Goal: Transaction & Acquisition: Purchase product/service

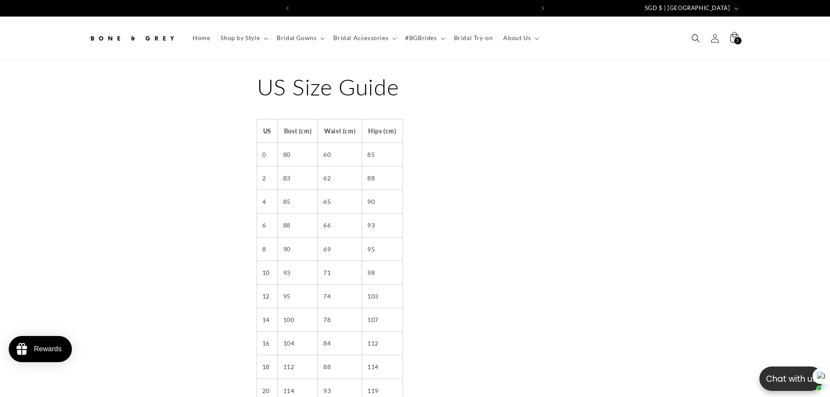
scroll to position [0, 479]
click at [696, 43] on span "Search" at bounding box center [695, 38] width 19 height 19
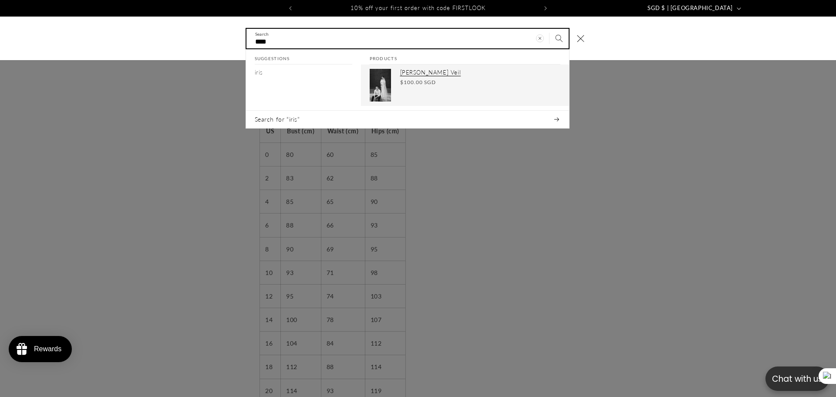
type input "****"
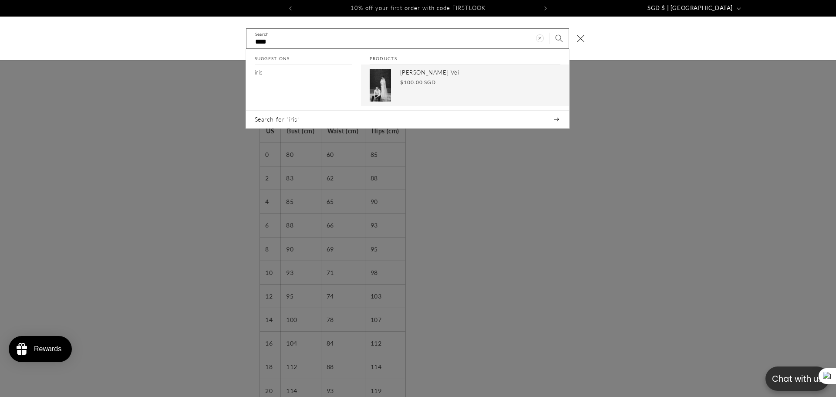
click at [408, 78] on div "Iris Tulle Veil Regular price $100.00 SGD Regular price Sale price $100.00 SGD …" at bounding box center [480, 85] width 160 height 33
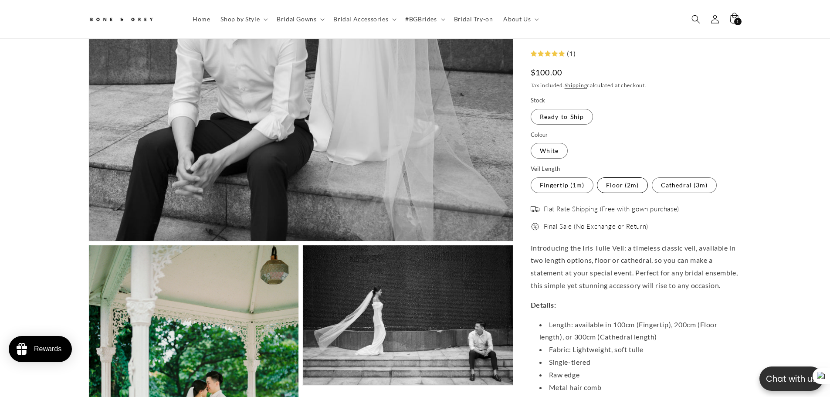
click at [625, 184] on label "Floor (2m) Variant sold out or unavailable" at bounding box center [622, 185] width 51 height 16
click at [680, 189] on label "Cathedral (3m) Variant sold out or unavailable" at bounding box center [684, 185] width 65 height 16
click at [574, 190] on label "Fingertip (1m) Variant sold out or unavailable" at bounding box center [562, 185] width 63 height 16
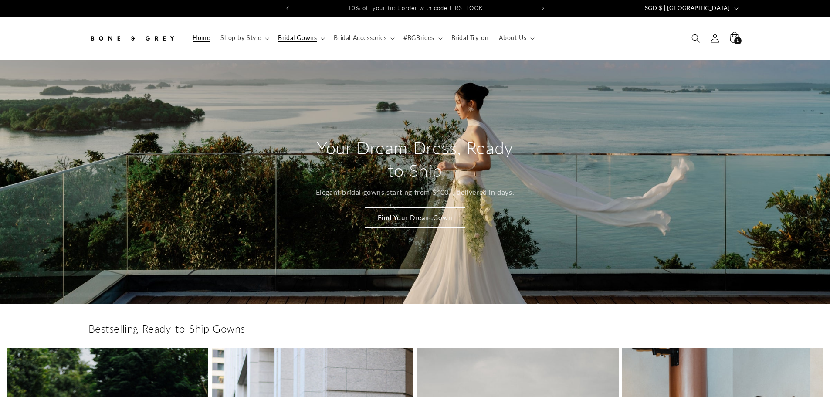
click at [310, 41] on span "Bridal Gowns" at bounding box center [297, 38] width 39 height 8
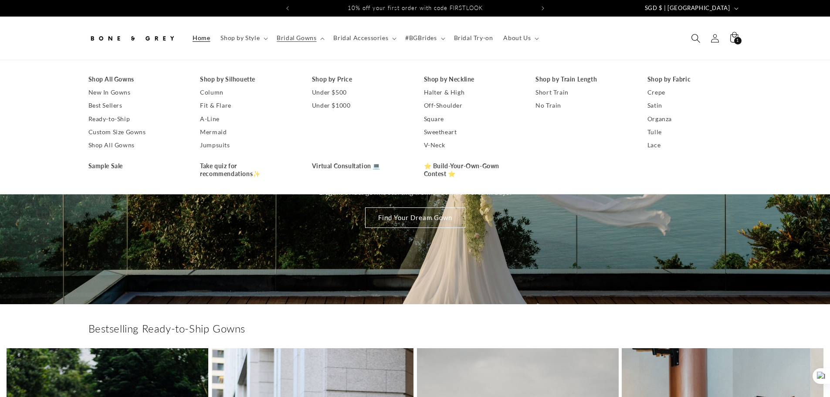
click at [694, 39] on icon "Search" at bounding box center [695, 38] width 9 height 9
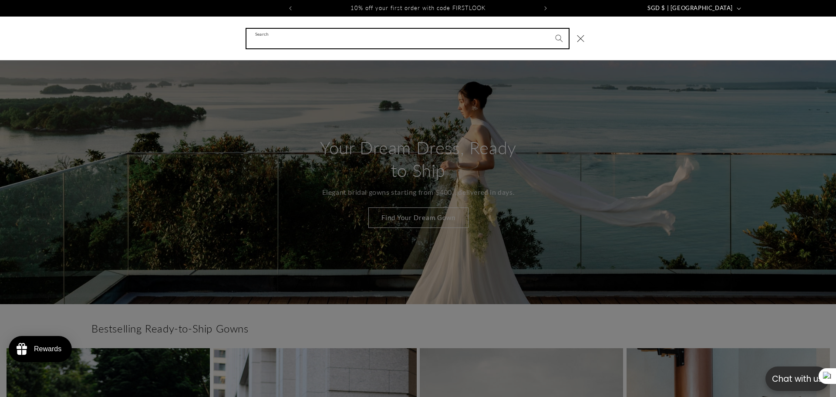
click at [336, 44] on input "Search" at bounding box center [408, 39] width 322 height 20
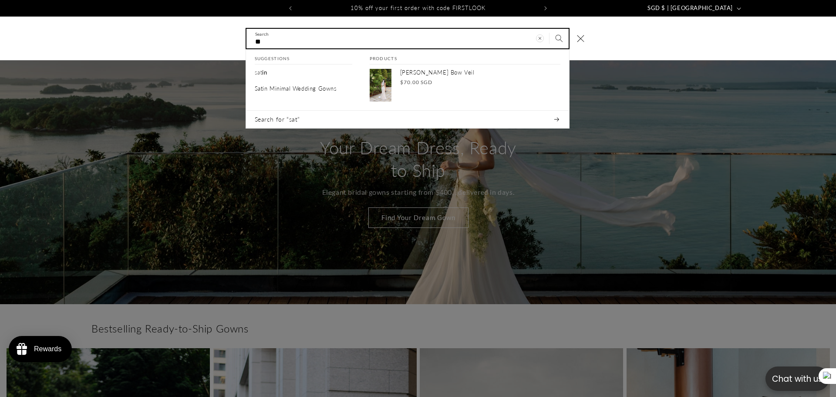
type input "*"
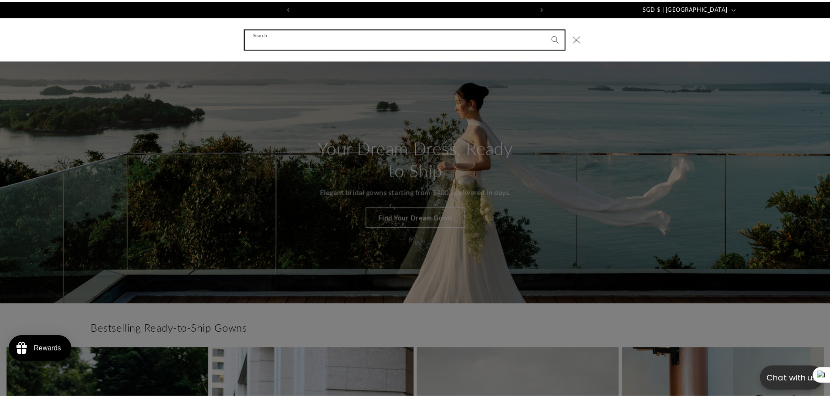
scroll to position [0, 240]
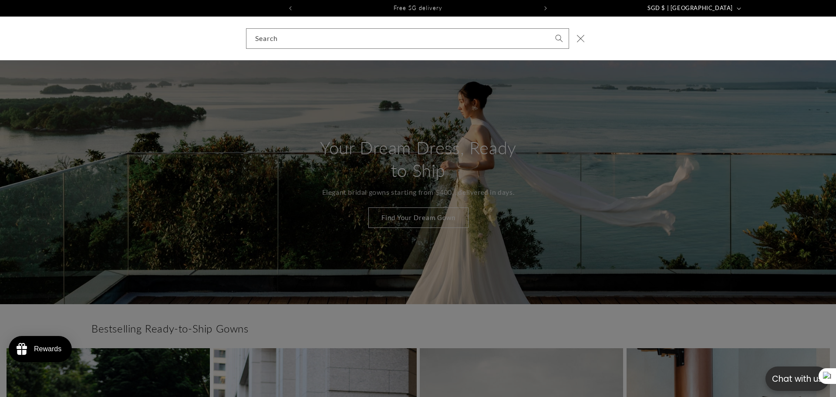
click at [580, 38] on icon "Close" at bounding box center [581, 38] width 8 height 8
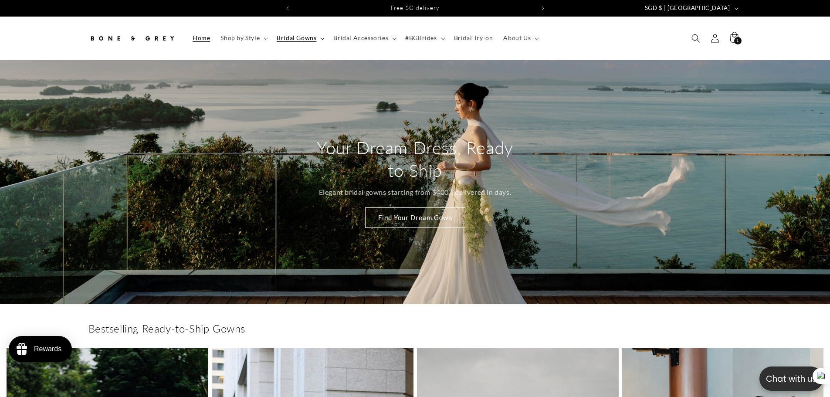
click at [303, 41] on span "Bridal Gowns" at bounding box center [297, 38] width 40 height 8
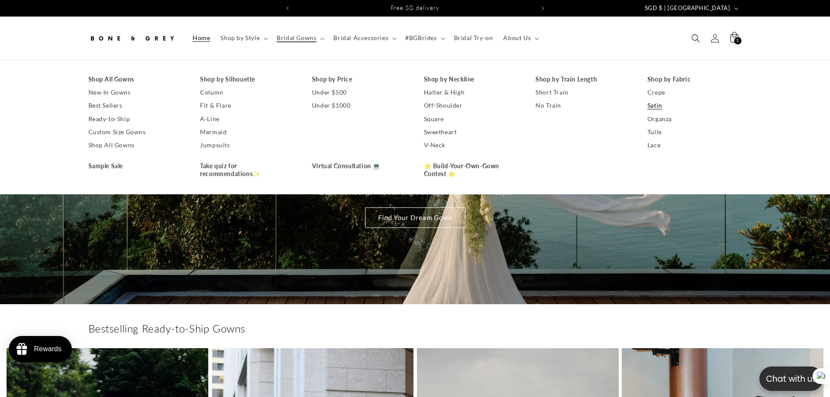
click at [659, 105] on link "Satin" at bounding box center [694, 105] width 95 height 13
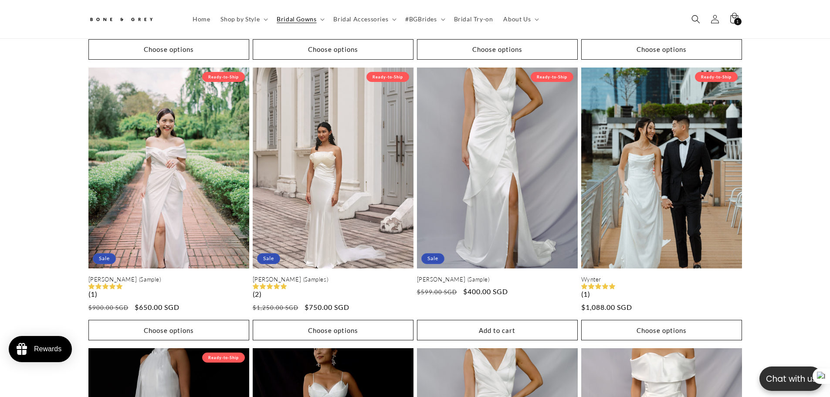
scroll to position [0, 479]
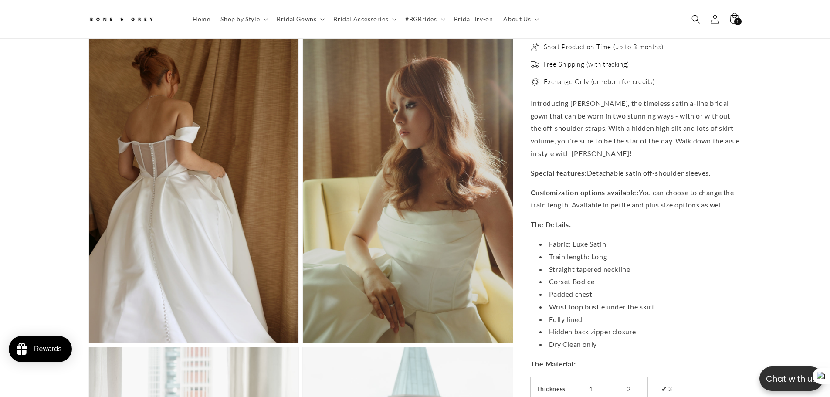
scroll to position [0, 479]
